Goal: Task Accomplishment & Management: Manage account settings

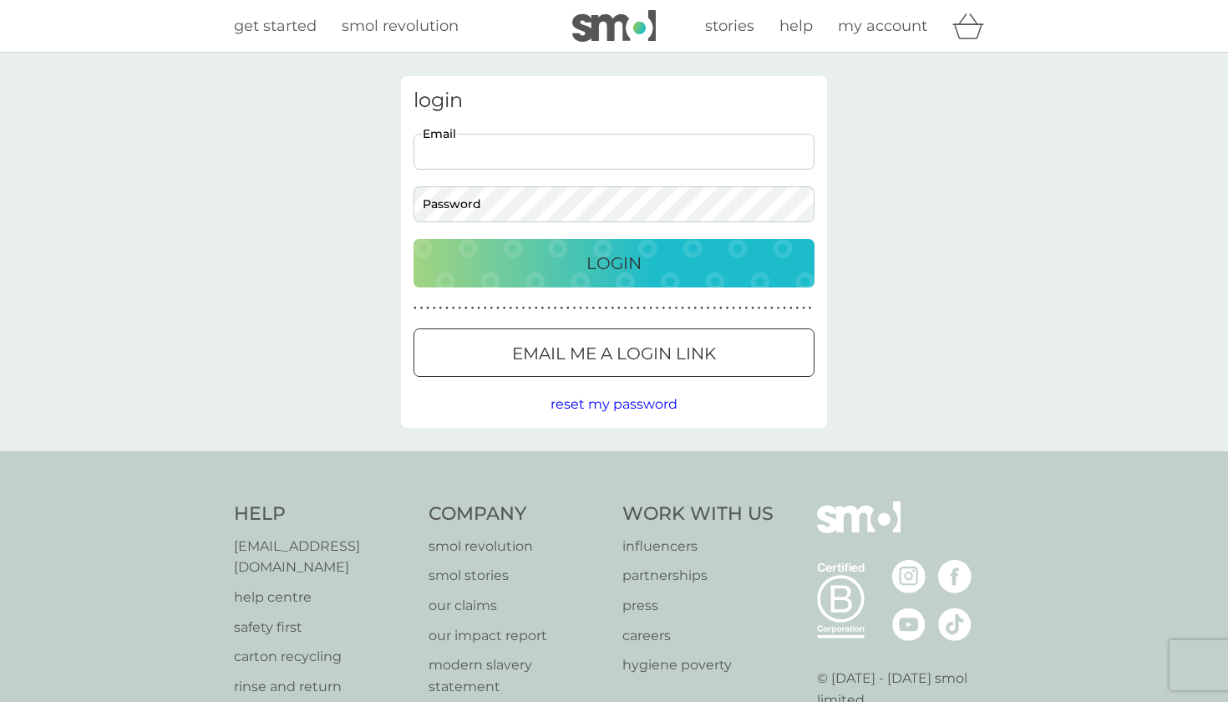
type input "[EMAIL_ADDRESS][DOMAIN_NAME]"
click at [614, 262] on button "Login" at bounding box center [613, 263] width 401 height 48
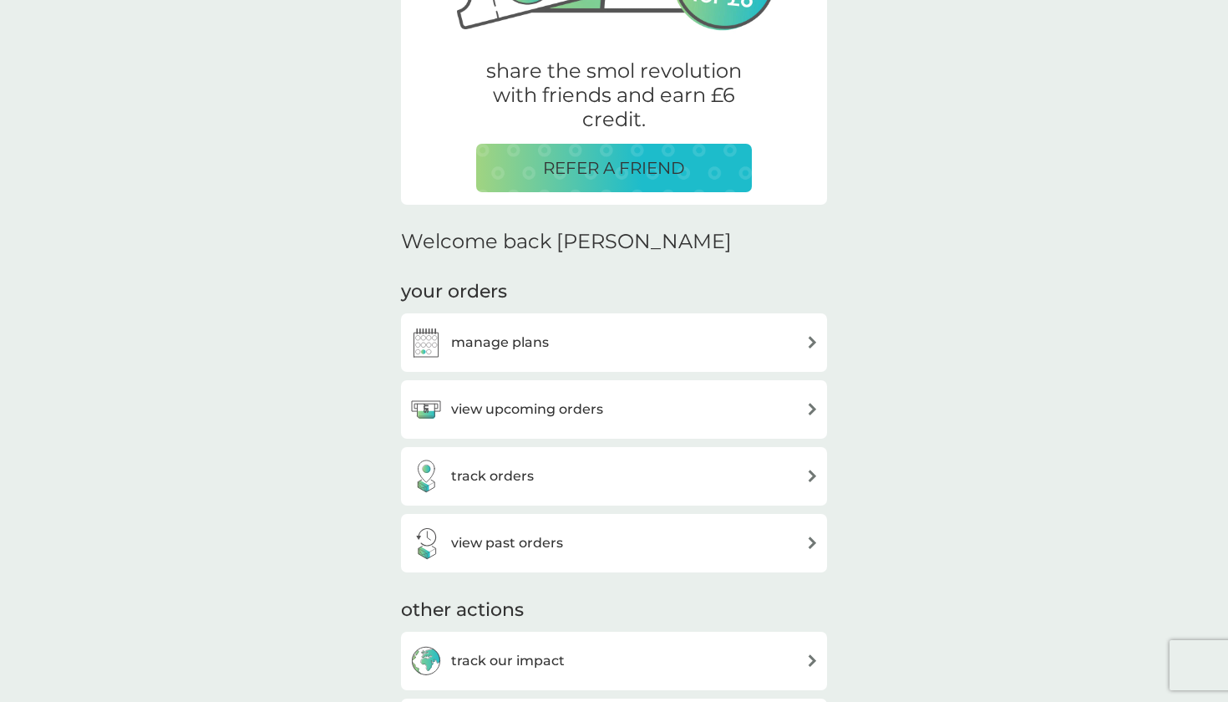
scroll to position [341, 0]
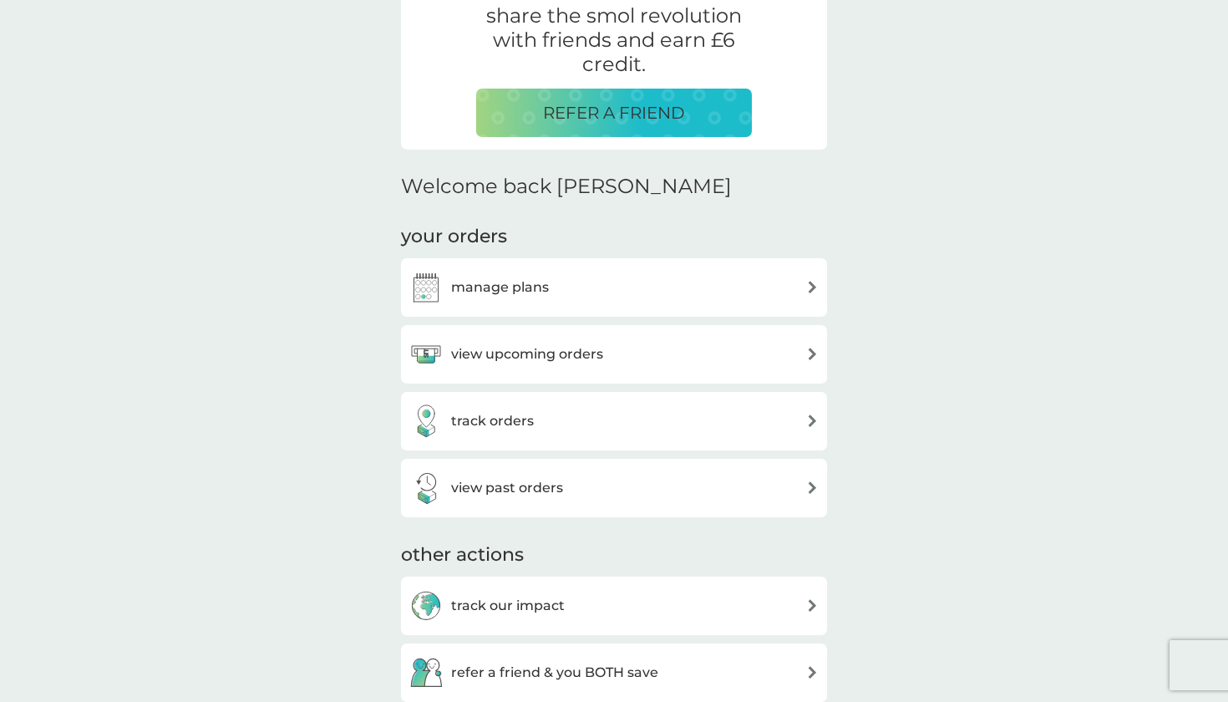
click at [694, 292] on div "manage plans" at bounding box center [613, 287] width 409 height 33
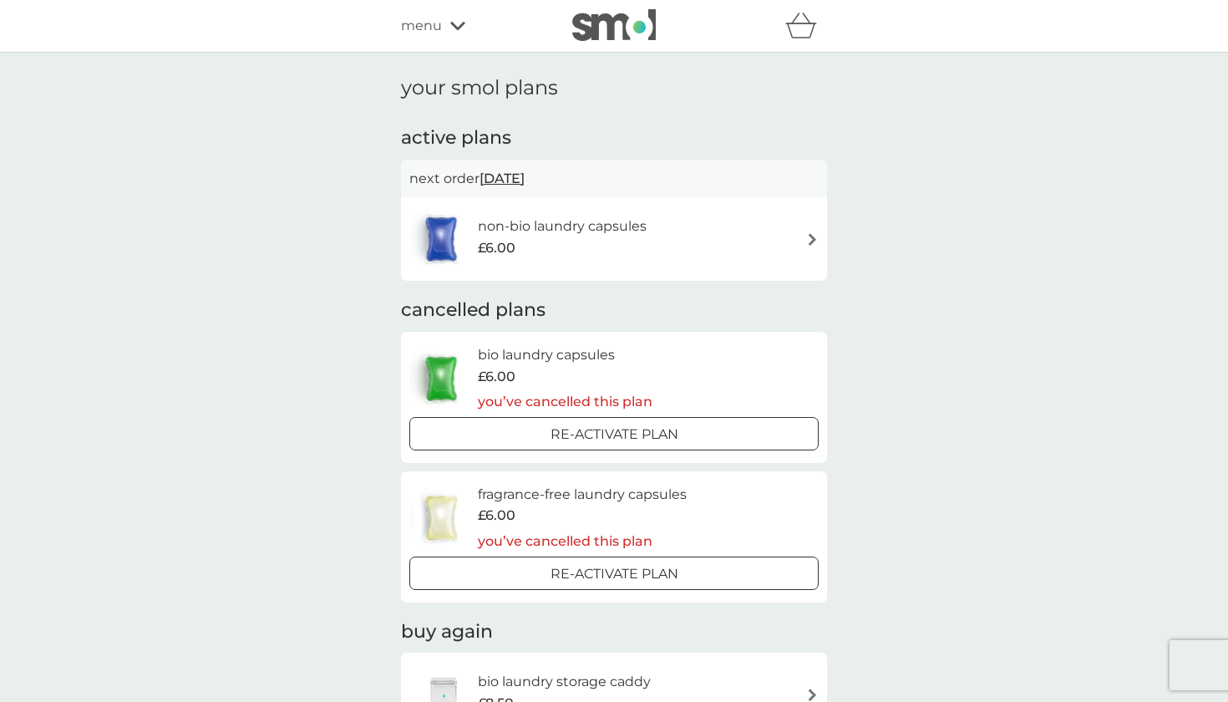
click at [686, 234] on div "non-bio laundry capsules £6.00" at bounding box center [613, 239] width 409 height 58
